Goal: Complete application form

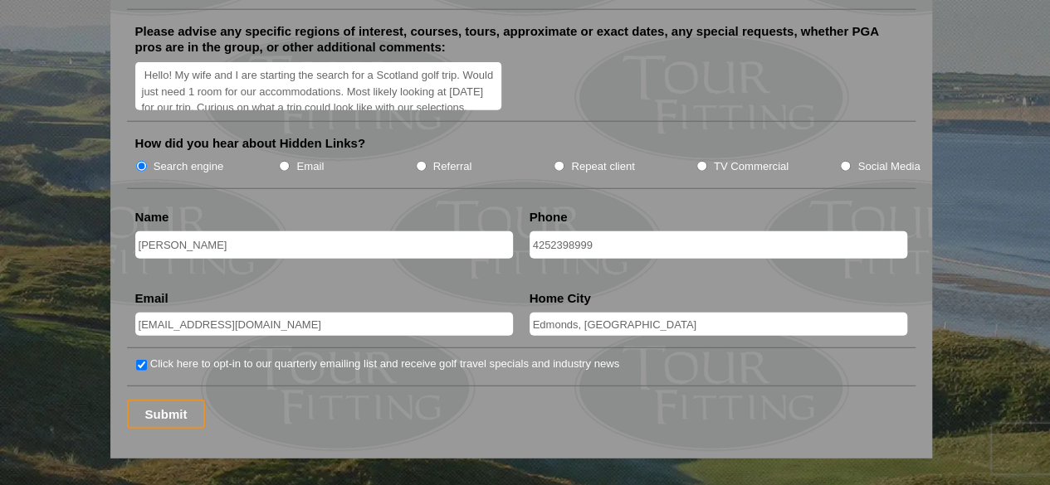
scroll to position [2135, 0]
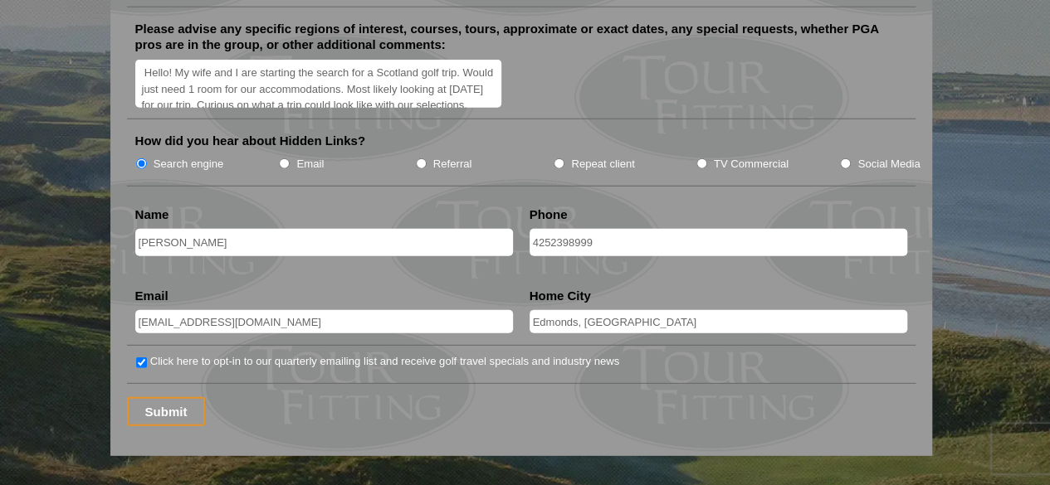
click at [243, 229] on input "[PERSON_NAME]" at bounding box center [324, 242] width 378 height 27
click at [243, 229] on input "Matt Hirsch" at bounding box center [324, 242] width 378 height 27
click at [604, 229] on input "4252398999" at bounding box center [718, 242] width 378 height 27
type input "4252398999"
type input "Edmonds"
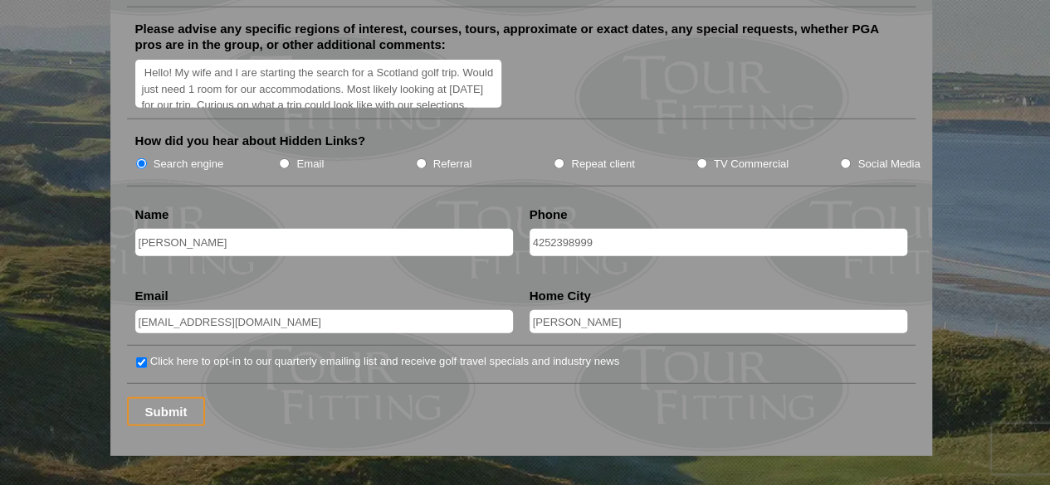
click at [160, 397] on input "Submit" at bounding box center [166, 411] width 79 height 29
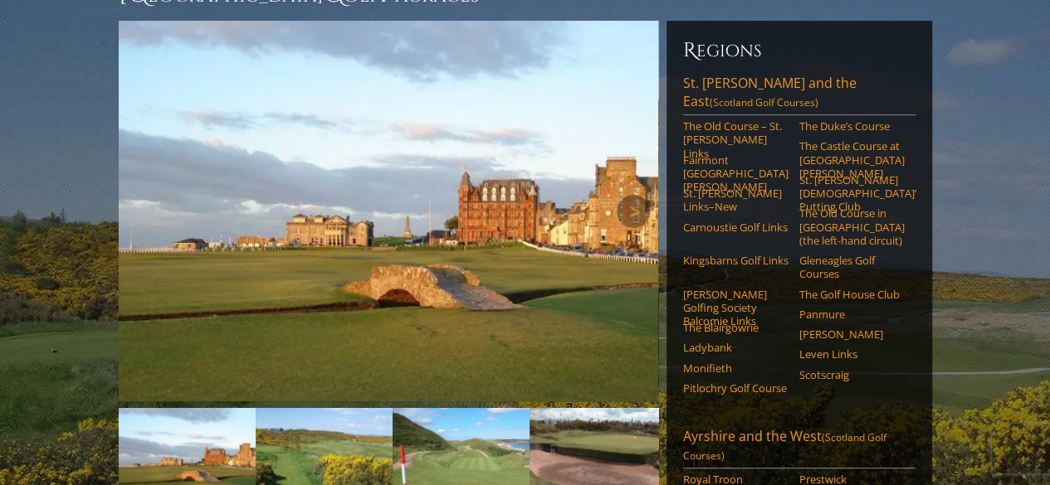
scroll to position [192, 0]
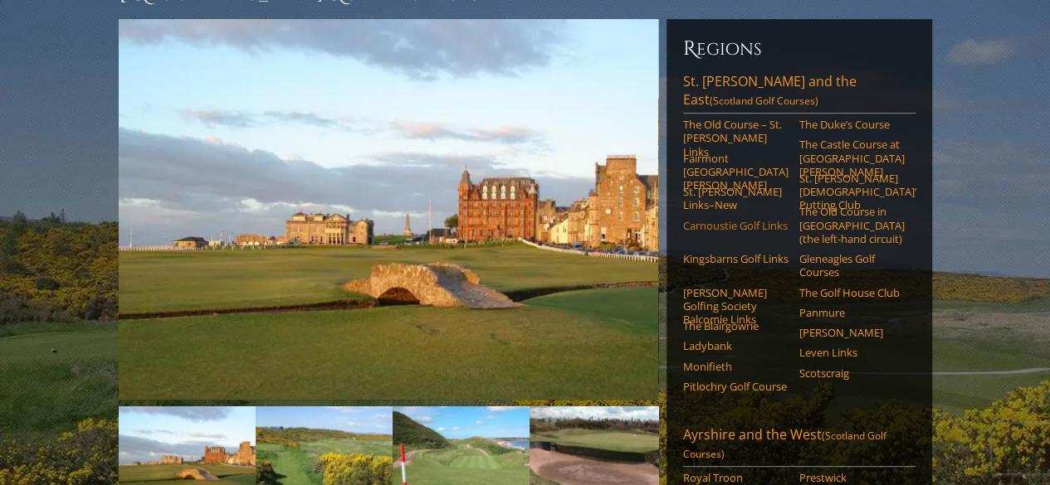
click at [711, 219] on link "Carnoustie Golf Links" at bounding box center [735, 225] width 105 height 13
